Goal: Register for event/course

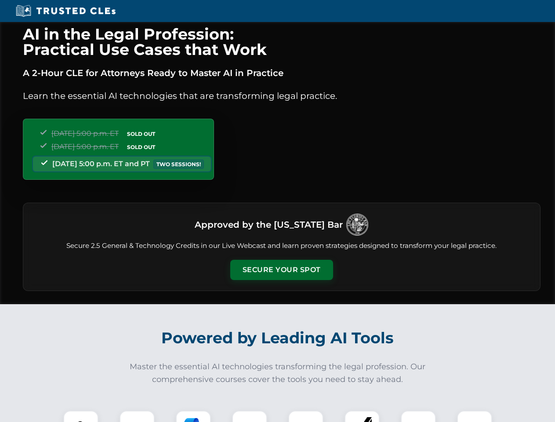
click at [281, 270] on button "Secure Your Spot" at bounding box center [281, 270] width 103 height 20
click at [81, 416] on img at bounding box center [81, 429] width 26 height 26
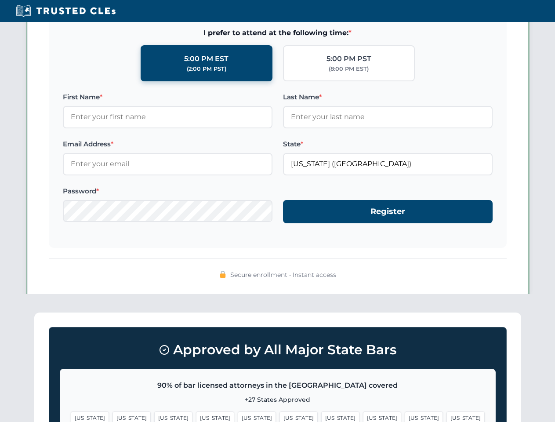
click at [321, 416] on span "[US_STATE]" at bounding box center [340, 418] width 38 height 13
click at [405, 416] on span "[US_STATE]" at bounding box center [424, 418] width 38 height 13
